Goal: Transaction & Acquisition: Purchase product/service

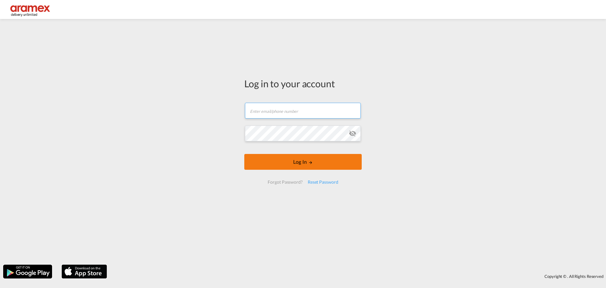
type input "[EMAIL_ADDRESS][DOMAIN_NAME]"
click at [297, 163] on button "Log In" at bounding box center [302, 162] width 117 height 16
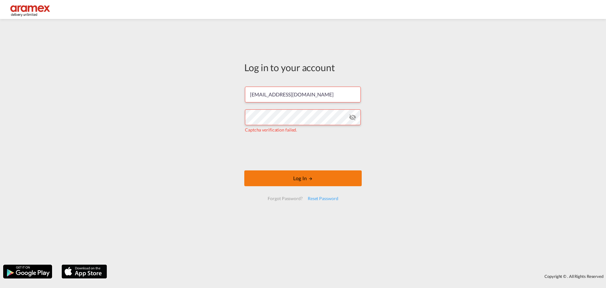
click at [280, 183] on button "Log In" at bounding box center [302, 178] width 117 height 16
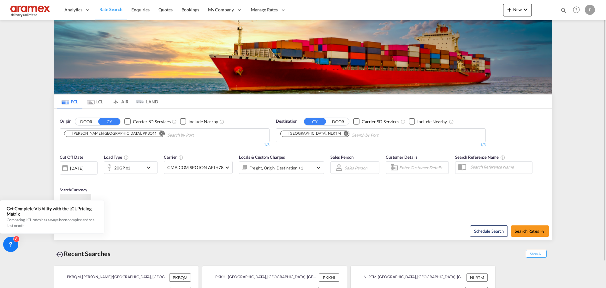
click at [111, 136] on md-chip "[PERSON_NAME]/[GEOGRAPHIC_DATA], PKBQM" at bounding box center [114, 133] width 101 height 6
click at [159, 133] on md-icon "Remove" at bounding box center [161, 133] width 5 height 5
click at [344, 133] on md-icon "Remove" at bounding box center [346, 133] width 5 height 5
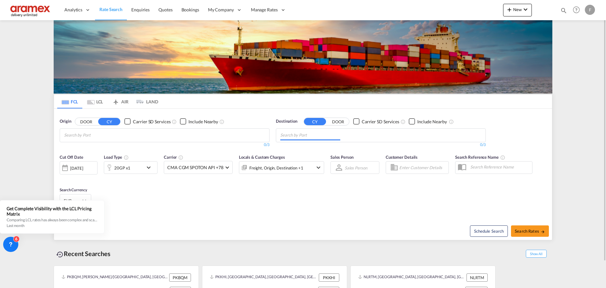
click at [82, 136] on body "Analytics Reports Dashboard Rate Search Enquiries Quotes Bookings" at bounding box center [303, 144] width 606 height 288
type input "r"
type input "rotterda"
click at [106, 164] on div "Rotterda m [GEOGRAPHIC_DATA] NLRTM" at bounding box center [113, 172] width 120 height 19
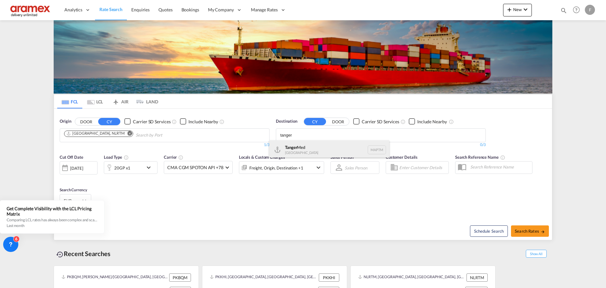
type input "tanger"
click at [323, 148] on div "Tanger Med [GEOGRAPHIC_DATA] MAPTM" at bounding box center [329, 149] width 120 height 19
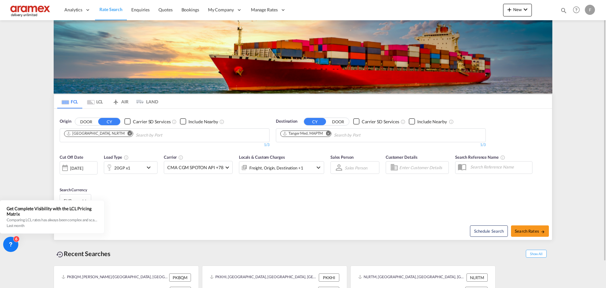
click at [144, 171] on div "20GP x1" at bounding box center [131, 167] width 54 height 13
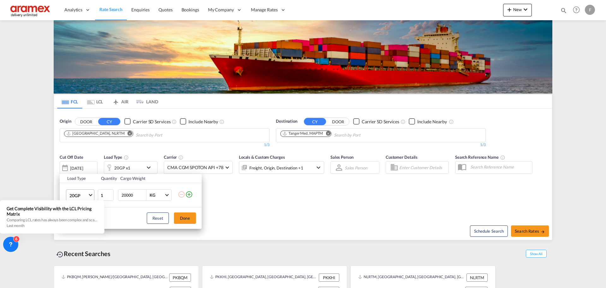
click at [87, 191] on md-select-value "20GP" at bounding box center [81, 194] width 25 height 11
click at [286, 211] on md-backdrop at bounding box center [303, 144] width 606 height 288
click at [82, 192] on span "20GP" at bounding box center [78, 195] width 18 height 6
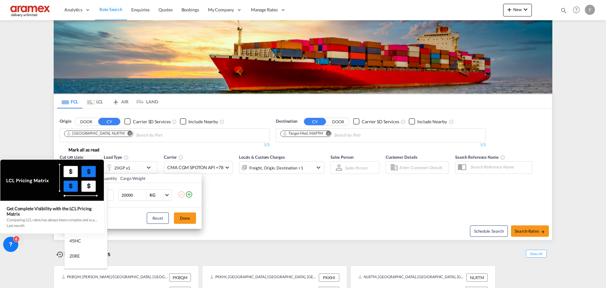
drag, startPoint x: 105, startPoint y: 208, endPoint x: 105, endPoint y: 216, distance: 7.6
click at [105, 216] on div "Mark all as read Get Complete Visibility with the LCL Pricing Matrix Comparing …" at bounding box center [54, 189] width 114 height 87
click at [82, 229] on div "Get Complete Visibility with the LCL Pricing Matrix Comparing LCL rates has alw…" at bounding box center [52, 216] width 104 height 32
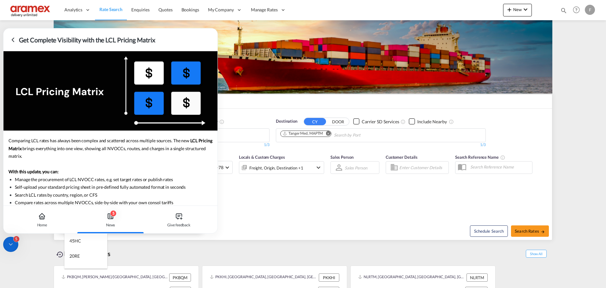
click at [16, 241] on div "5" at bounding box center [16, 238] width 6 height 6
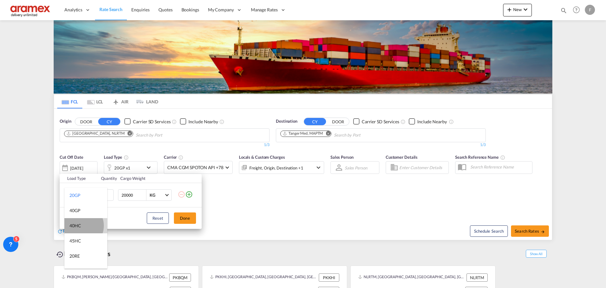
click at [80, 225] on div "40HC" at bounding box center [75, 225] width 12 height 6
click at [194, 218] on button "Done" at bounding box center [185, 217] width 22 height 11
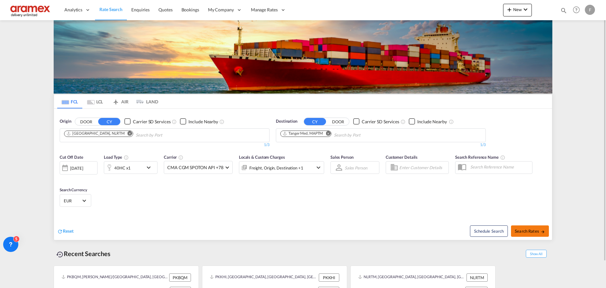
click at [520, 226] on button "Search Rates" at bounding box center [530, 230] width 38 height 11
type input "NLRTM to MAPTM / [DATE]"
